Goal: Transaction & Acquisition: Book appointment/travel/reservation

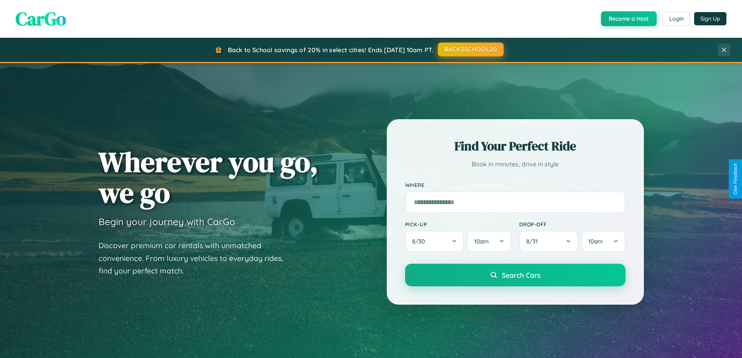
click at [470, 49] on button "BACK2SCHOOL20" at bounding box center [471, 49] width 66 height 14
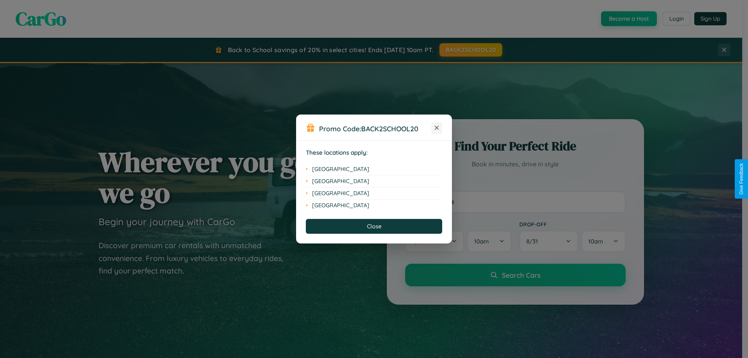
click at [437, 128] on icon at bounding box center [437, 128] width 4 height 4
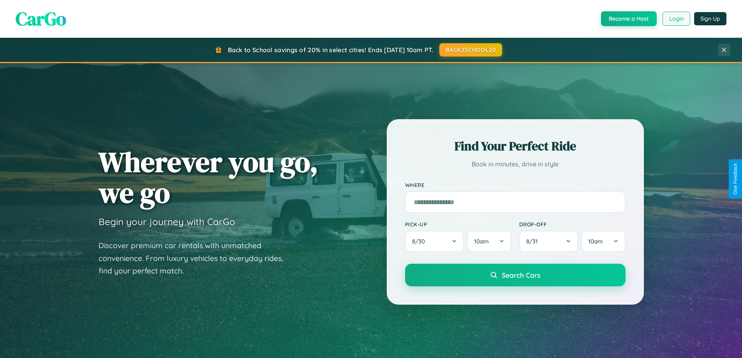
click at [676, 19] on button "Login" at bounding box center [677, 19] width 28 height 14
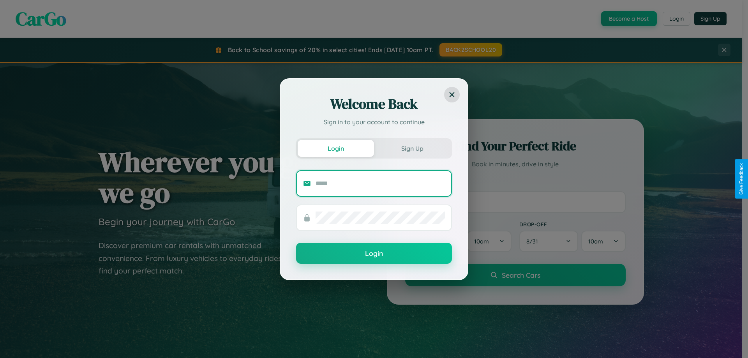
click at [380, 183] on input "text" at bounding box center [380, 183] width 129 height 12
type input "**********"
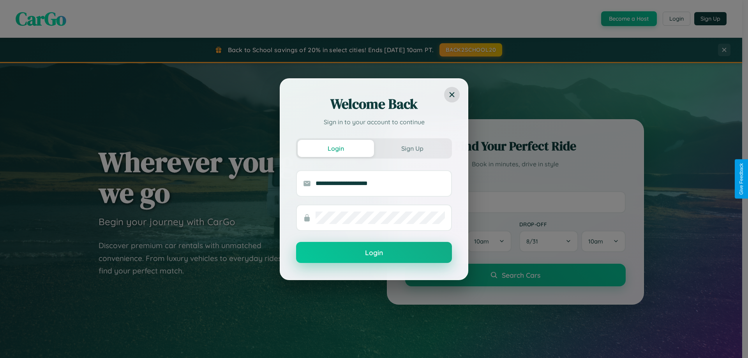
click at [374, 253] on button "Login" at bounding box center [374, 252] width 156 height 21
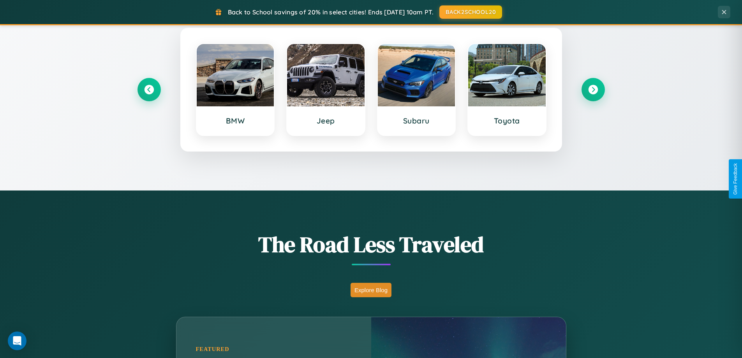
scroll to position [1252, 0]
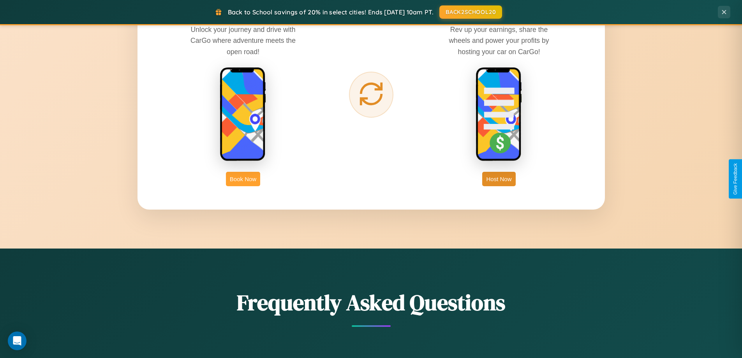
click at [243, 179] on button "Book Now" at bounding box center [243, 179] width 34 height 14
